Goal: Task Accomplishment & Management: Use online tool/utility

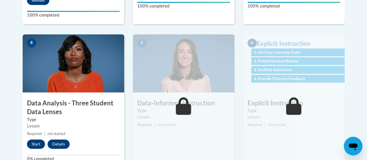
scroll to position [304, 0]
click at [38, 145] on button "Start" at bounding box center [36, 143] width 18 height 9
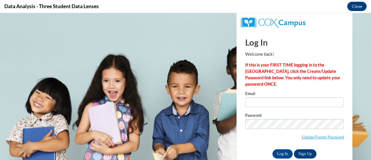
scroll to position [0, 0]
click at [264, 99] on input "Email" at bounding box center [294, 102] width 99 height 10
type input "dustin.tilsner@rusd.org"
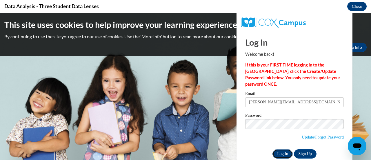
click at [279, 154] on input "Log In" at bounding box center [283, 153] width 20 height 9
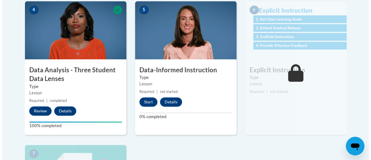
scroll to position [334, 0]
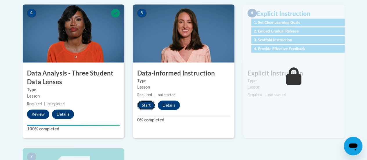
click at [142, 106] on button "Start" at bounding box center [146, 104] width 18 height 9
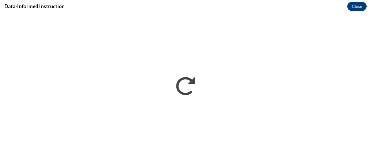
scroll to position [0, 0]
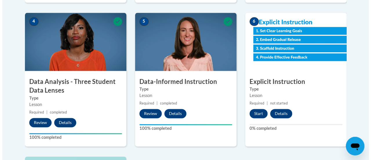
scroll to position [325, 0]
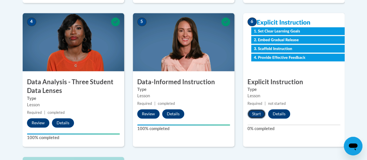
click at [260, 112] on button "Start" at bounding box center [256, 113] width 18 height 9
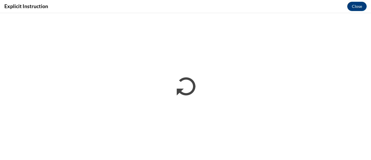
scroll to position [0, 0]
